Goal: Transaction & Acquisition: Book appointment/travel/reservation

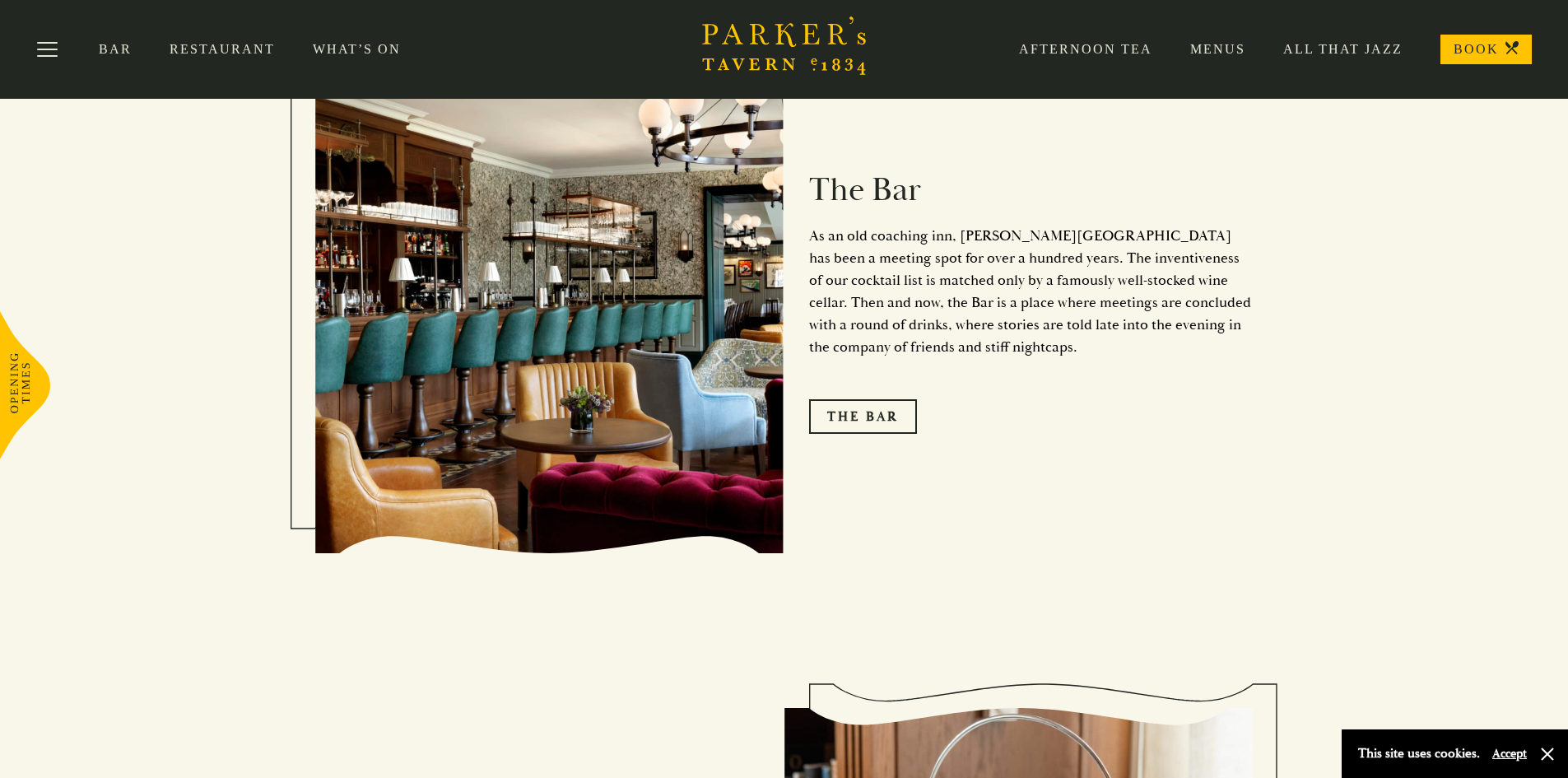
scroll to position [1893, 0]
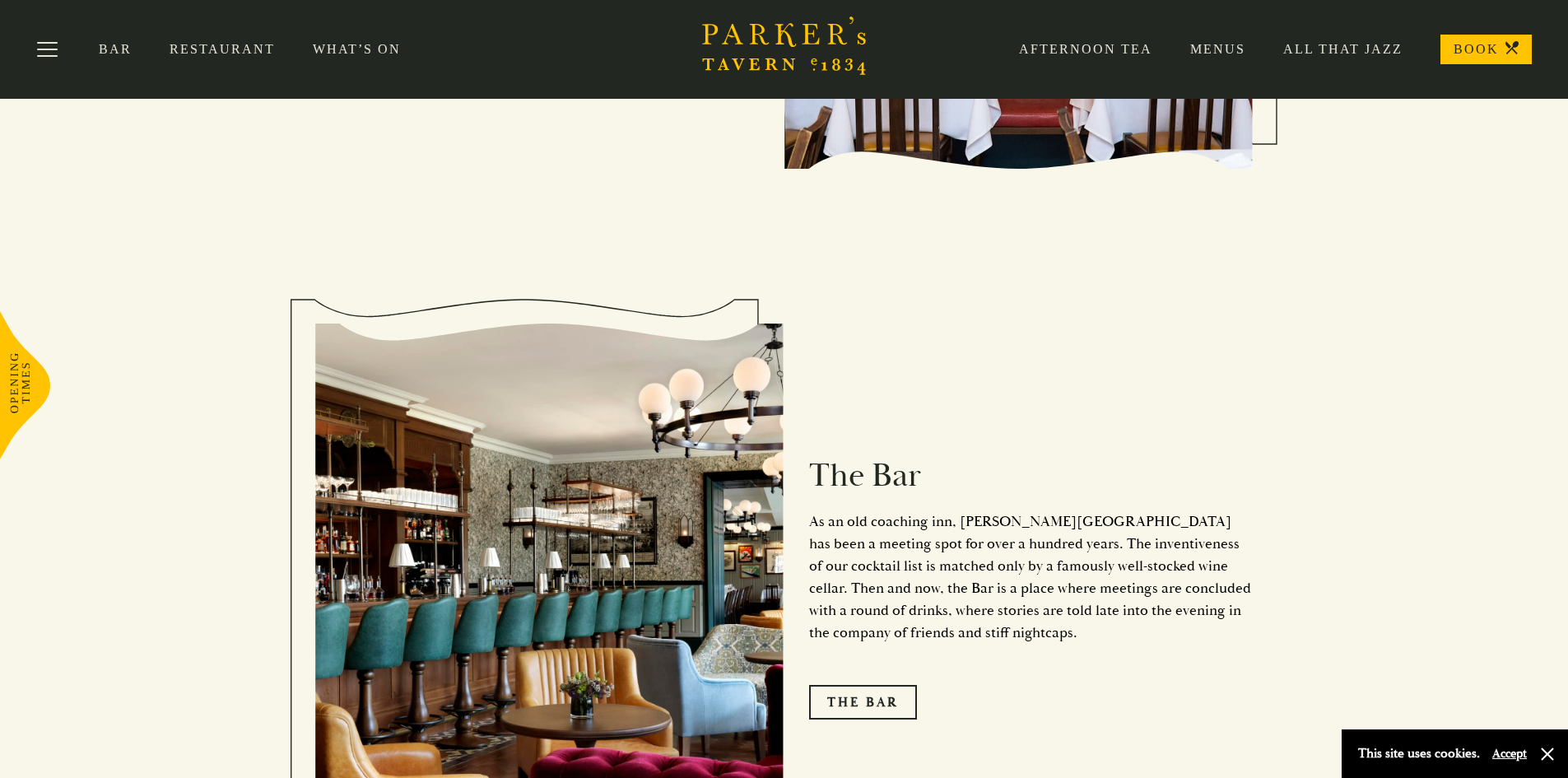
click at [226, 46] on link "Restaurant" at bounding box center [241, 50] width 143 height 17
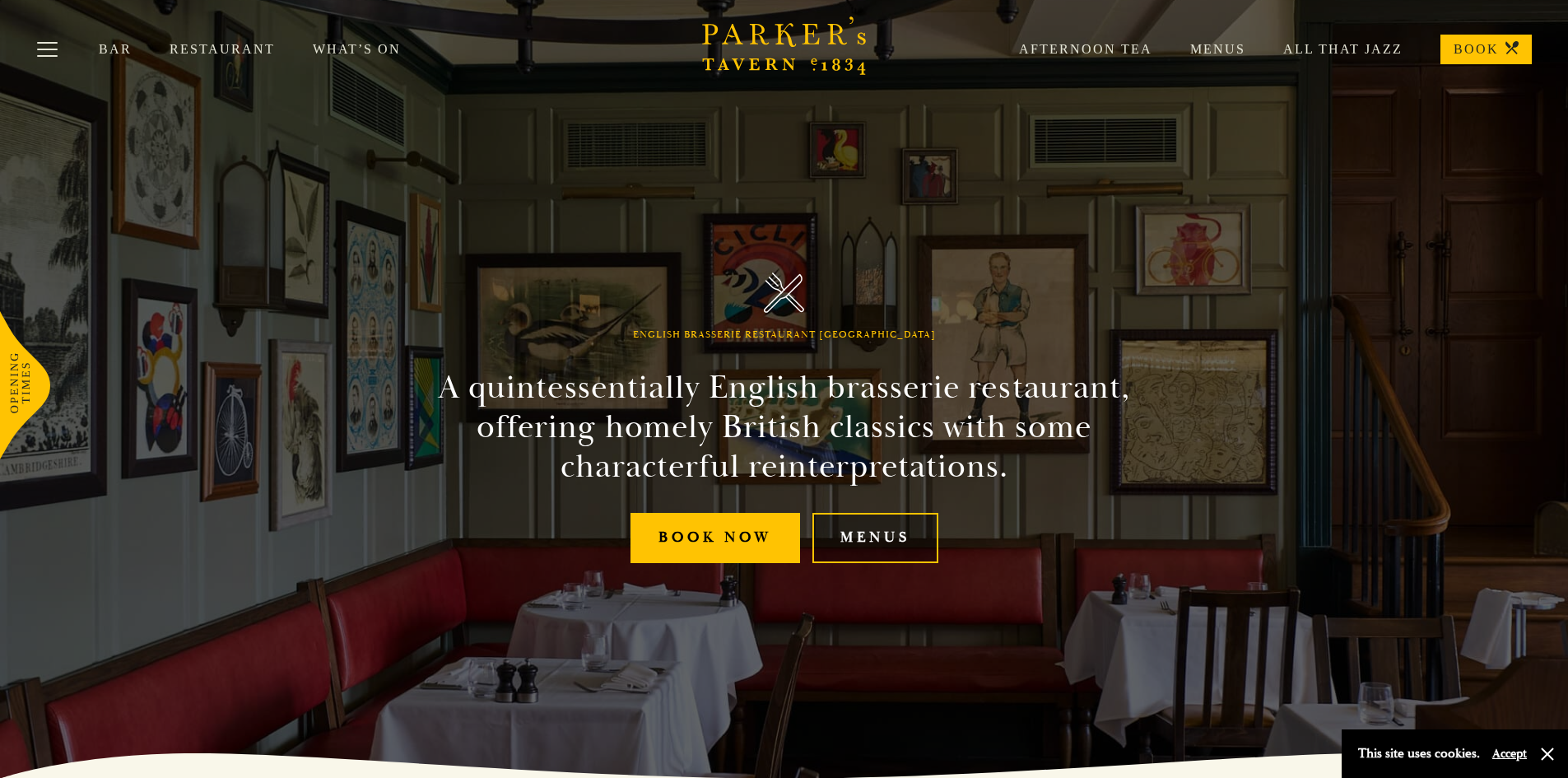
click at [889, 535] on link "Menus" at bounding box center [875, 538] width 126 height 51
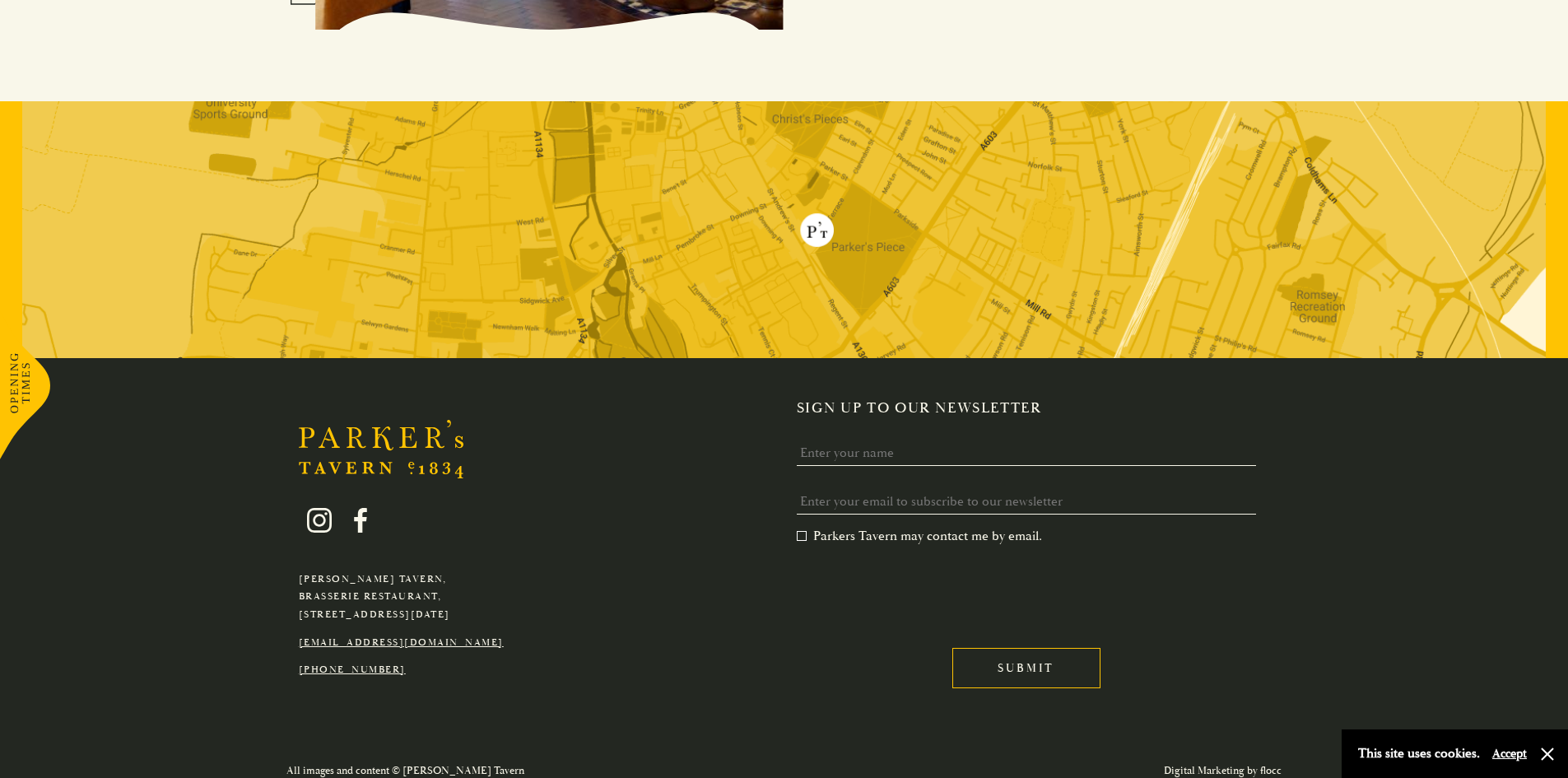
scroll to position [3211, 0]
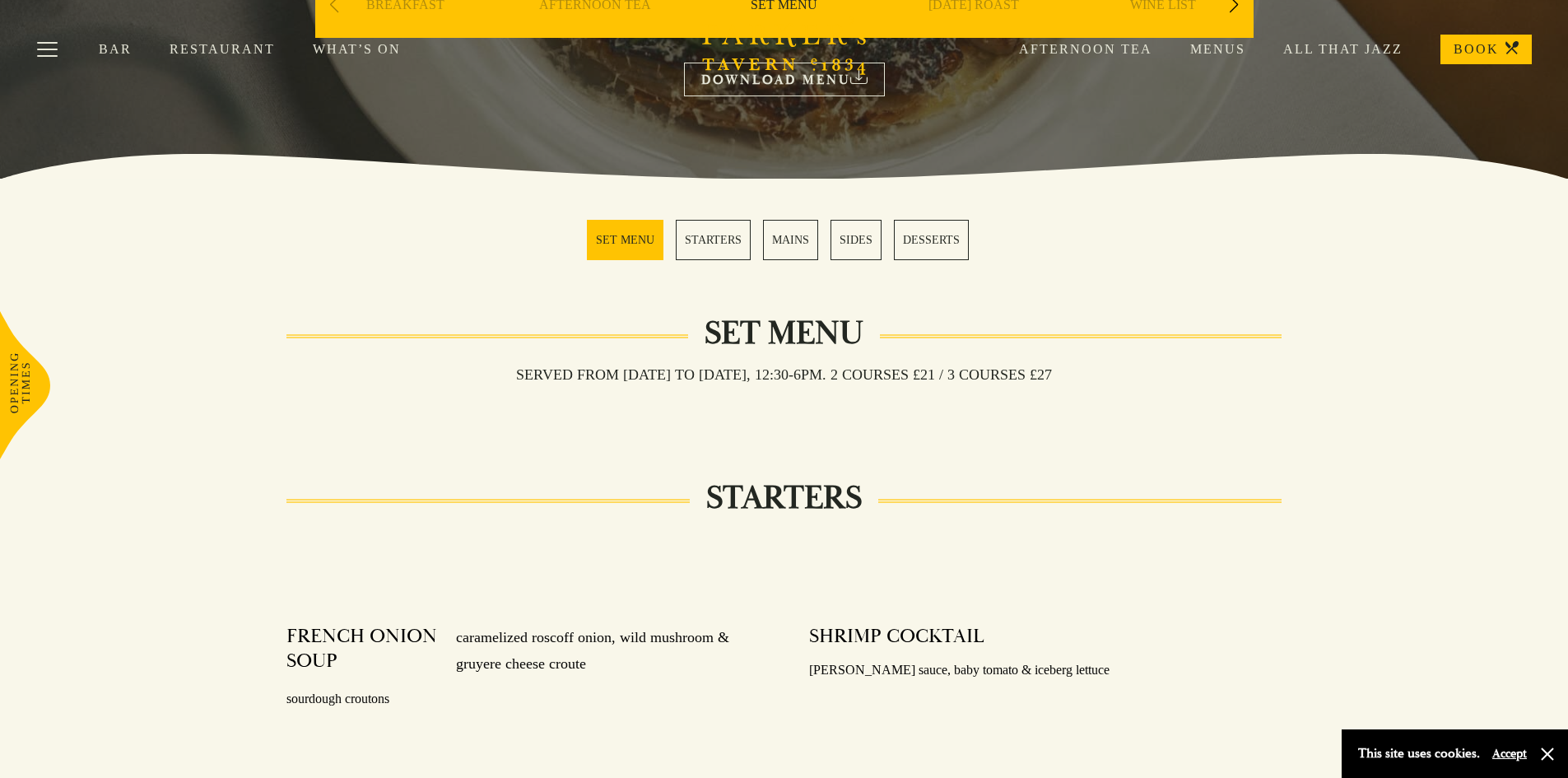
scroll to position [82, 0]
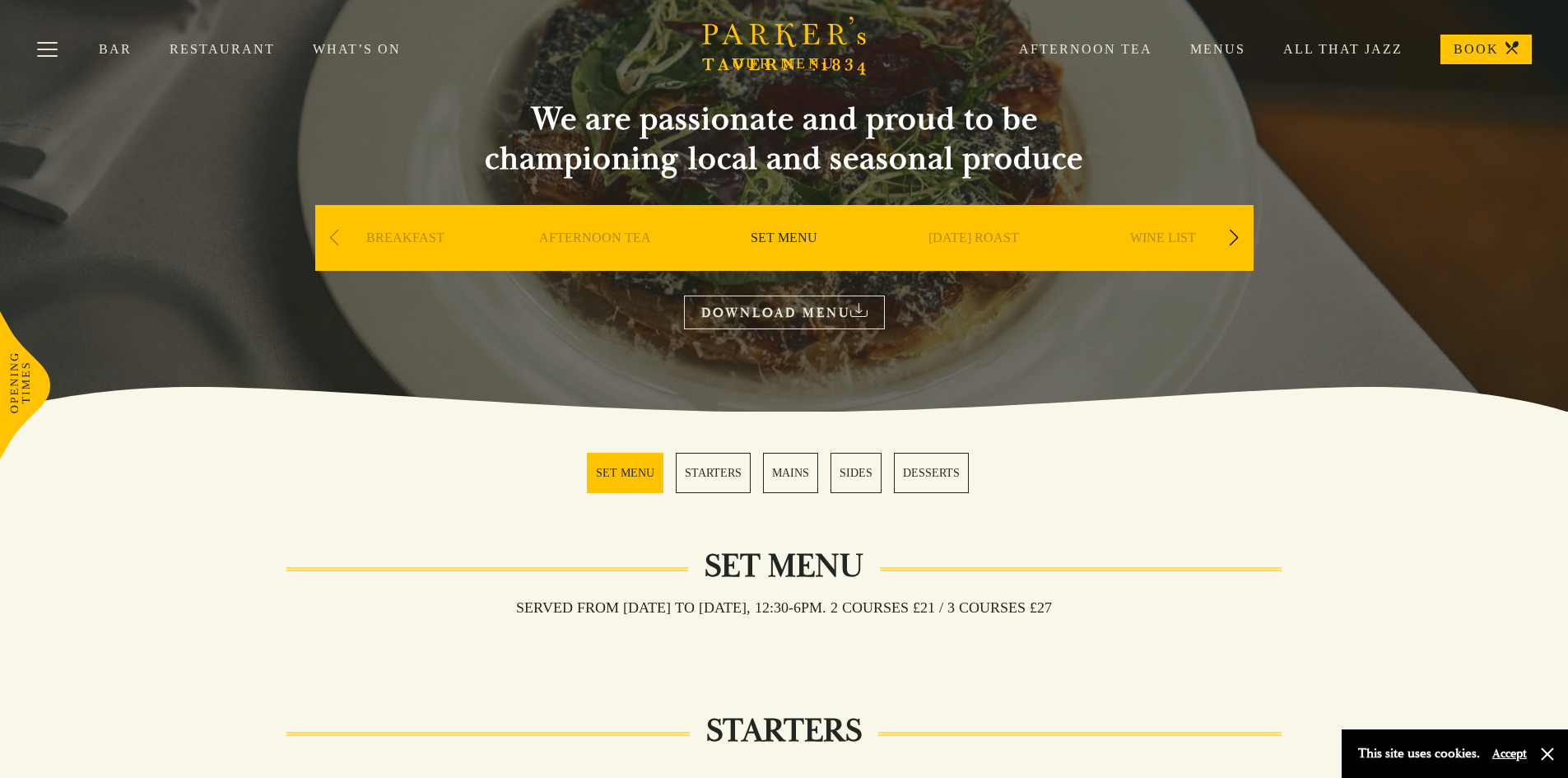
click at [780, 314] on link "DOWNLOAD MENU" at bounding box center [784, 312] width 201 height 34
click at [1237, 237] on div "Next slide" at bounding box center [1234, 238] width 22 height 37
click at [951, 239] on link "A LA CARTE" at bounding box center [974, 262] width 77 height 66
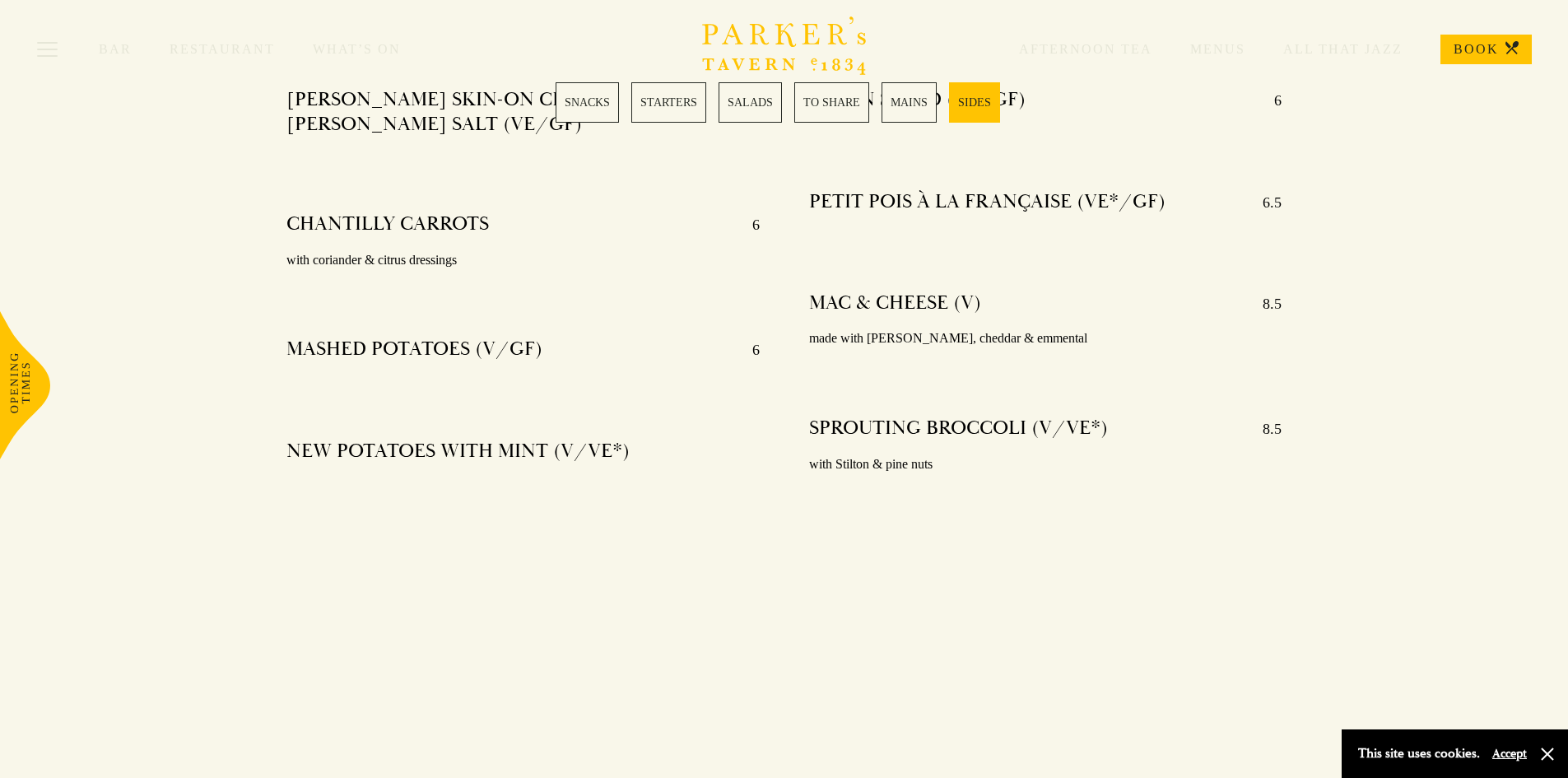
scroll to position [4199, 0]
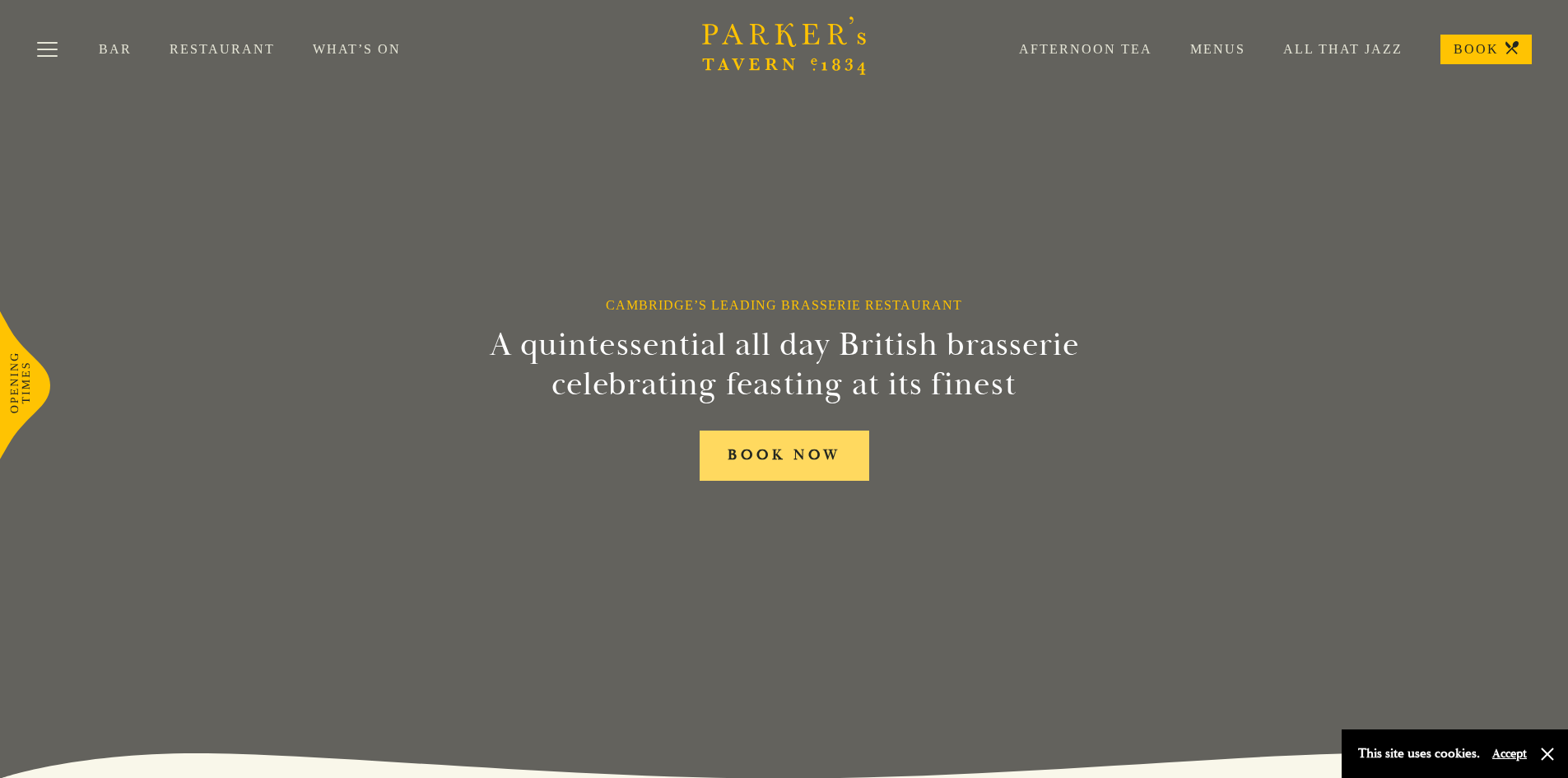
click at [755, 460] on link "BOOK NOW" at bounding box center [784, 456] width 170 height 51
click at [782, 462] on link "BOOK NOW" at bounding box center [784, 456] width 170 height 51
